Goal: Transaction & Acquisition: Purchase product/service

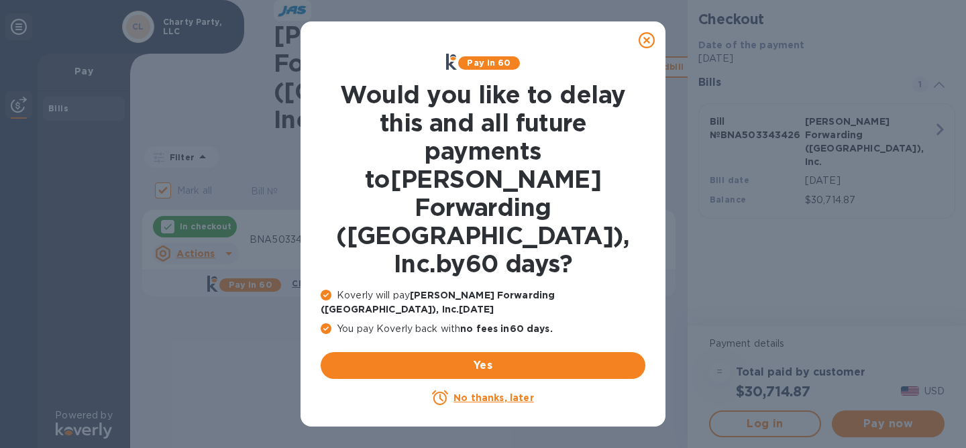
click at [646, 42] on icon at bounding box center [647, 40] width 16 height 16
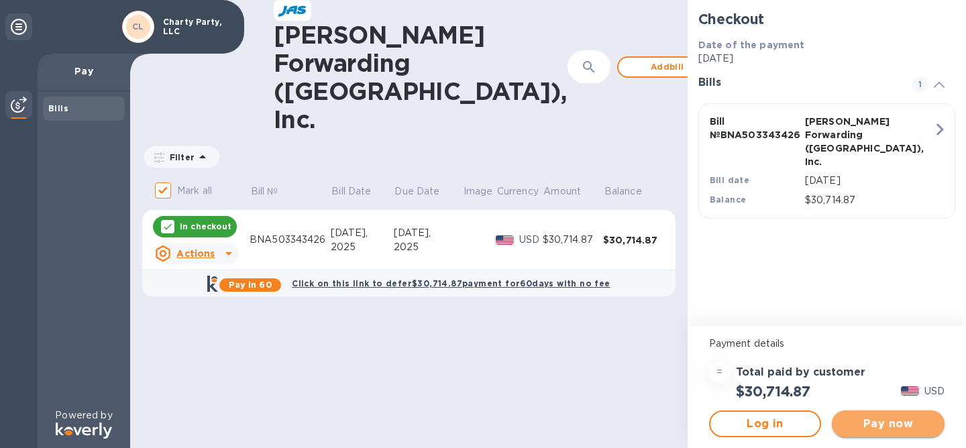
click at [872, 432] on button "Pay now" at bounding box center [888, 424] width 113 height 27
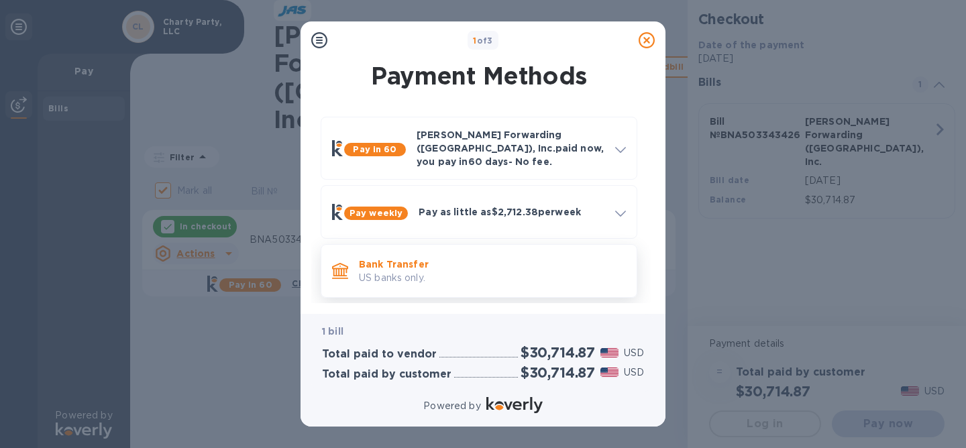
click at [445, 258] on p "Bank Transfer" at bounding box center [492, 264] width 267 height 13
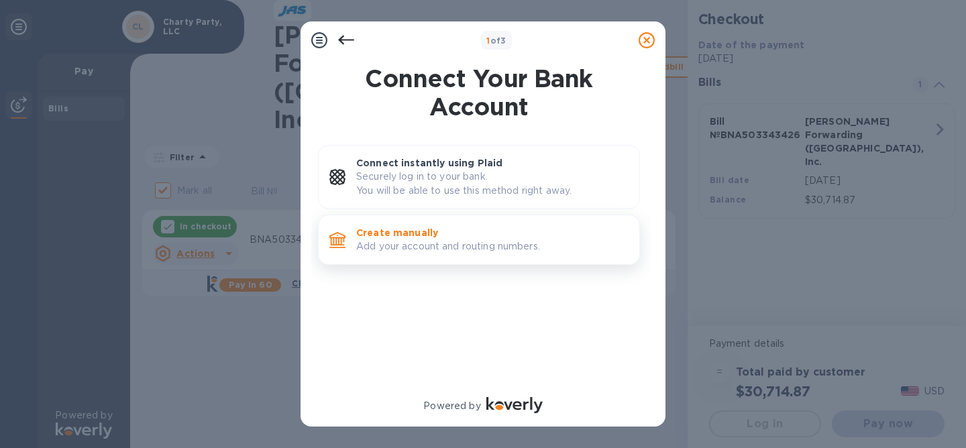
click at [499, 245] on p "Add your account and routing numbers." at bounding box center [492, 247] width 272 height 14
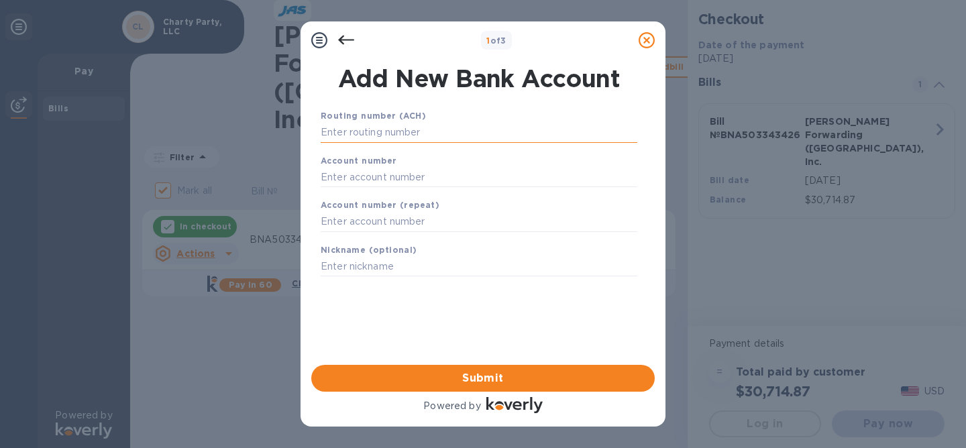
click at [441, 132] on input "text" at bounding box center [479, 133] width 317 height 20
paste input "084000026"
type input "084000026"
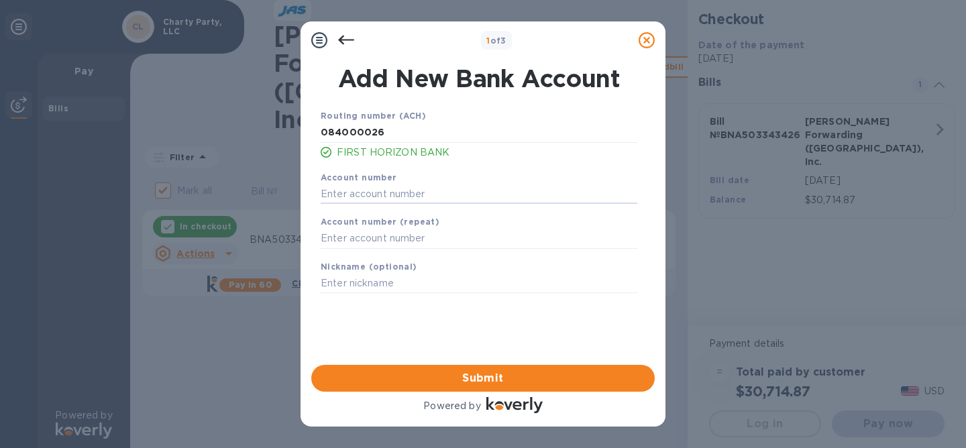
paste input "220001006278"
type input "220001006278"
click at [408, 240] on input "text" at bounding box center [479, 239] width 317 height 20
paste input "220001006278"
type input "220001006278"
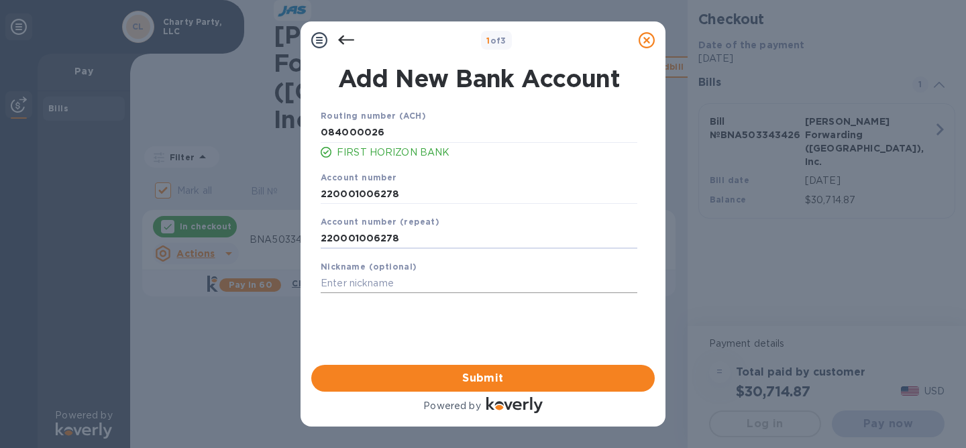
click at [385, 285] on input "text" at bounding box center [479, 284] width 317 height 20
click at [482, 375] on span "Submit" at bounding box center [483, 378] width 322 height 16
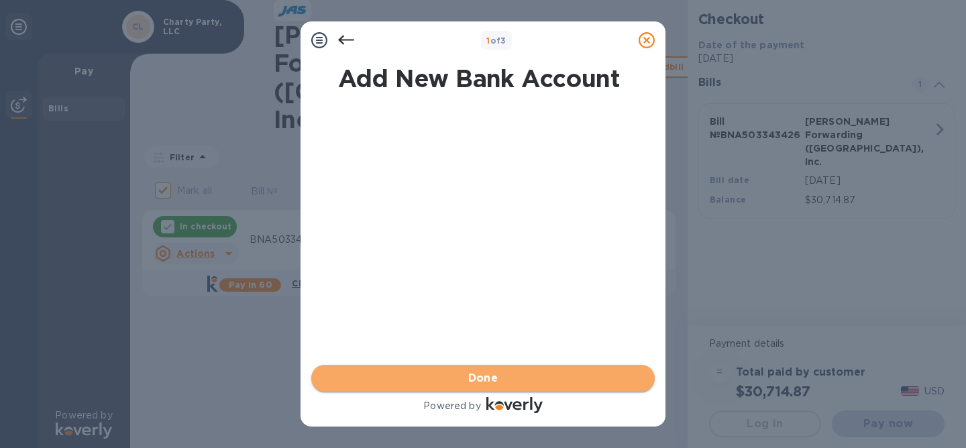
click at [476, 369] on button "Done" at bounding box center [483, 378] width 344 height 27
